Goal: Task Accomplishment & Management: Manage account settings

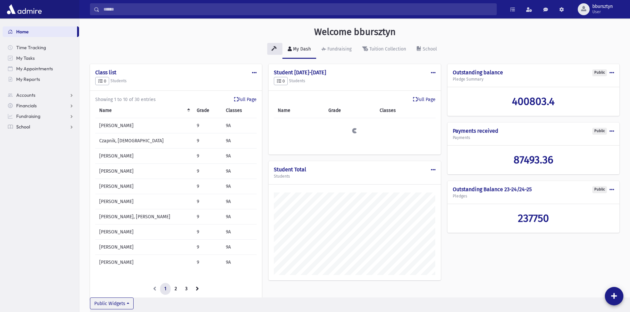
scroll to position [375, 551]
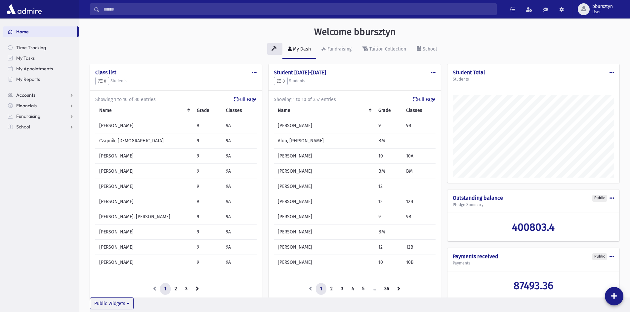
click at [28, 96] on span "Accounts" at bounding box center [25, 95] width 19 height 6
click at [27, 108] on span "Account List" at bounding box center [32, 106] width 25 height 6
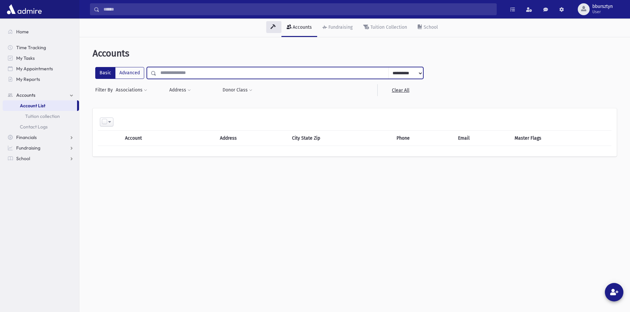
click at [191, 73] on input "text" at bounding box center [272, 73] width 232 height 12
type input "**********"
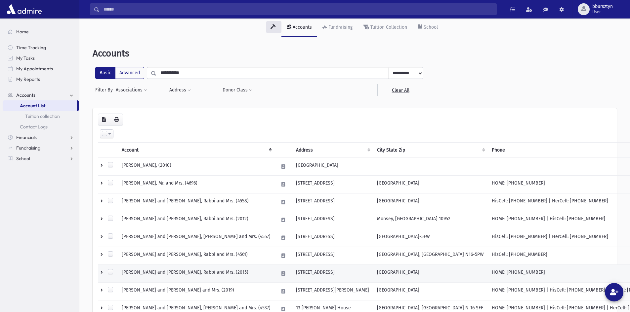
click at [292, 269] on td "322 Park Ave" at bounding box center [332, 274] width 81 height 18
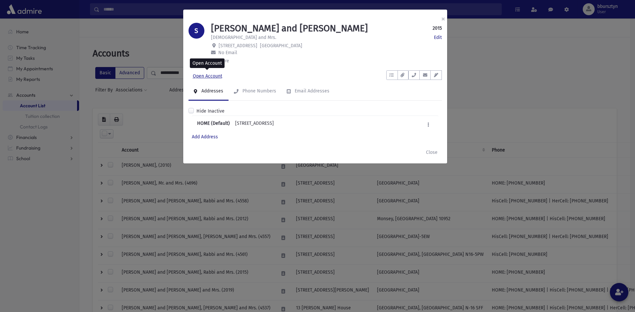
click at [213, 77] on link "Open Account" at bounding box center [207, 76] width 38 height 12
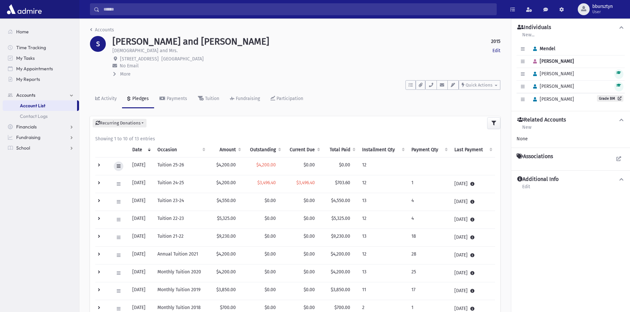
click at [117, 166] on icon at bounding box center [119, 166] width 4 height 4
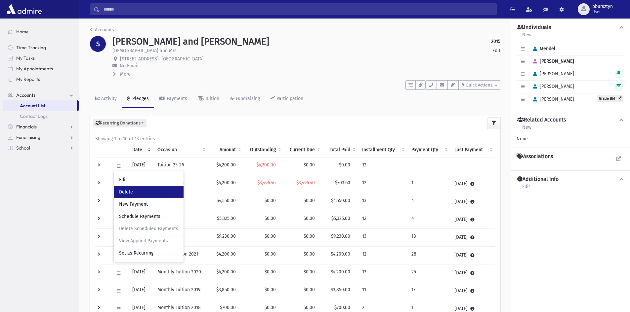
click at [121, 187] on link "Delete" at bounding box center [149, 192] width 70 height 12
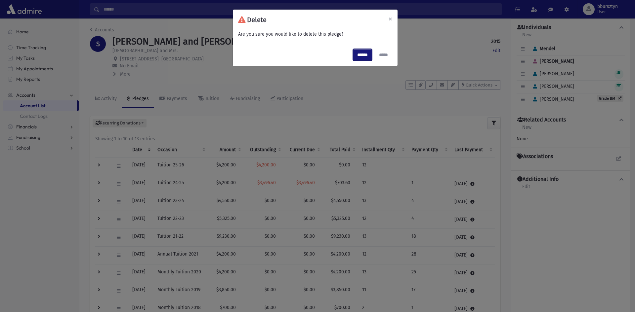
click at [365, 52] on input "******" at bounding box center [362, 55] width 19 height 12
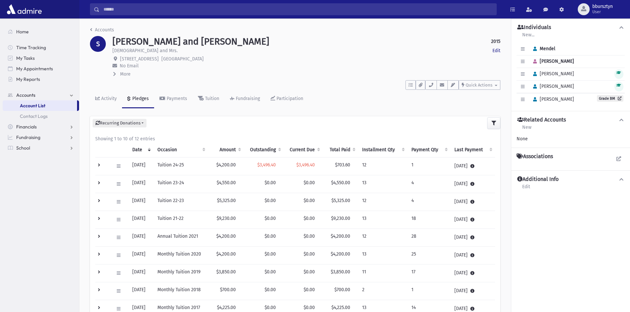
click at [98, 166] on td at bounding box center [102, 166] width 15 height 18
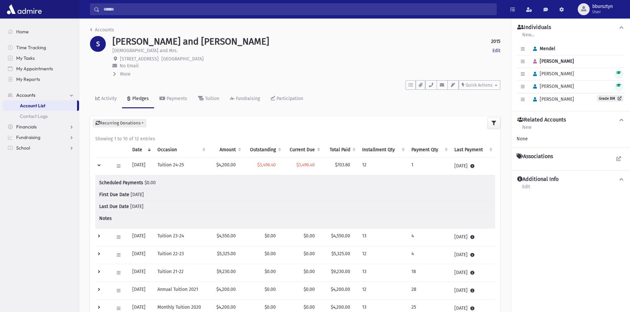
click at [102, 170] on td at bounding box center [102, 166] width 15 height 18
